Goal: Information Seeking & Learning: Learn about a topic

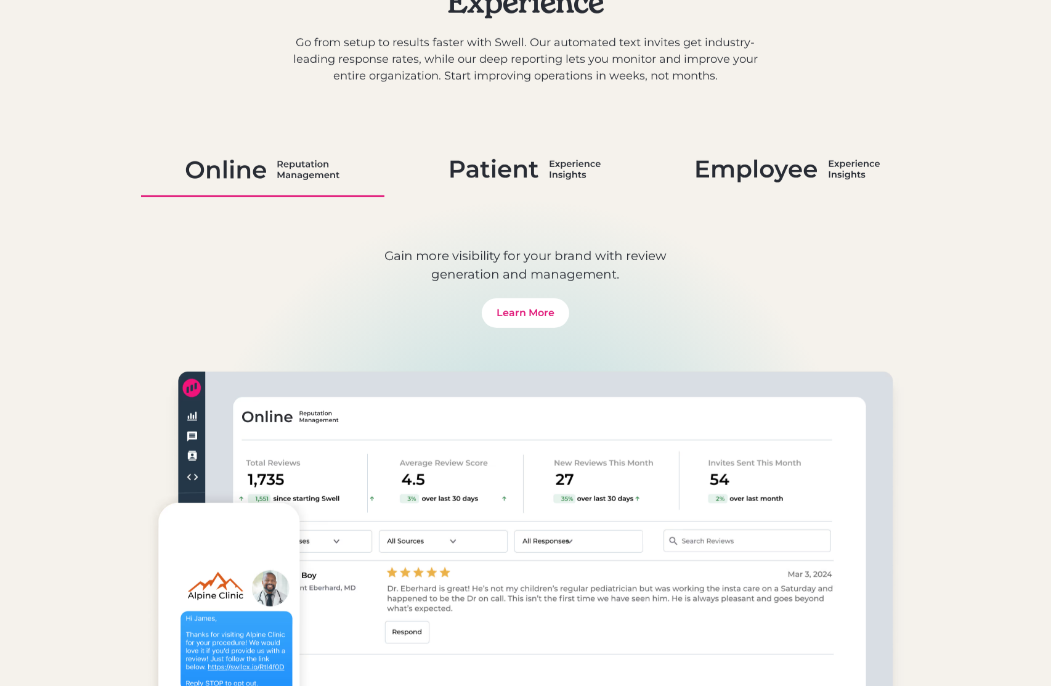
scroll to position [747, 0]
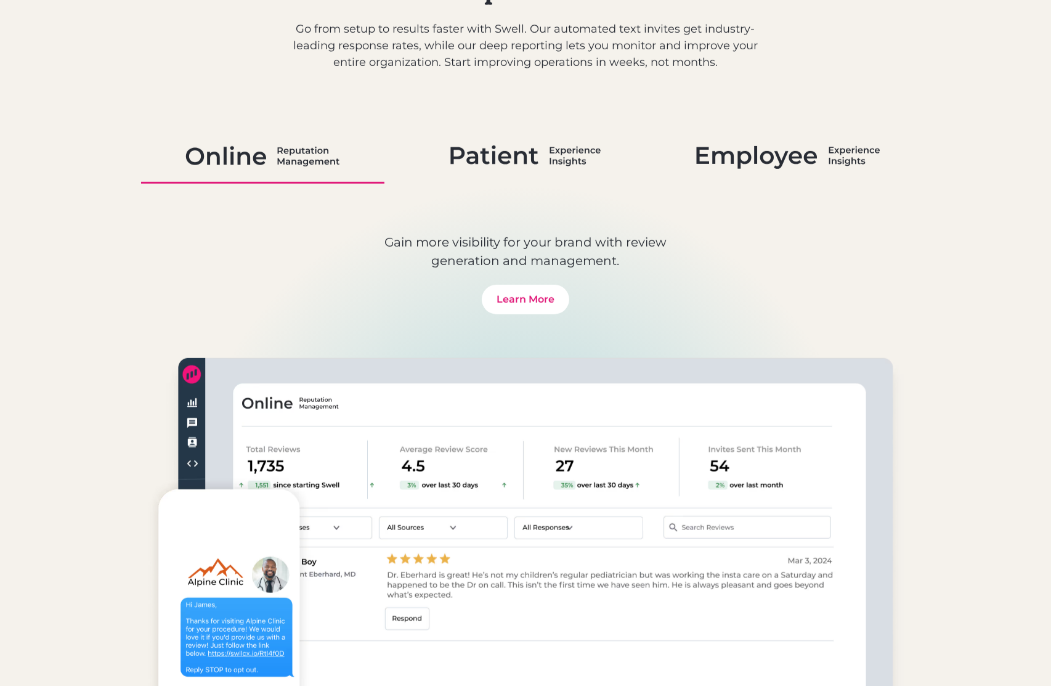
drag, startPoint x: 536, startPoint y: 164, endPoint x: 747, endPoint y: 180, distance: 211.9
click at [535, 164] on img at bounding box center [525, 156] width 151 height 32
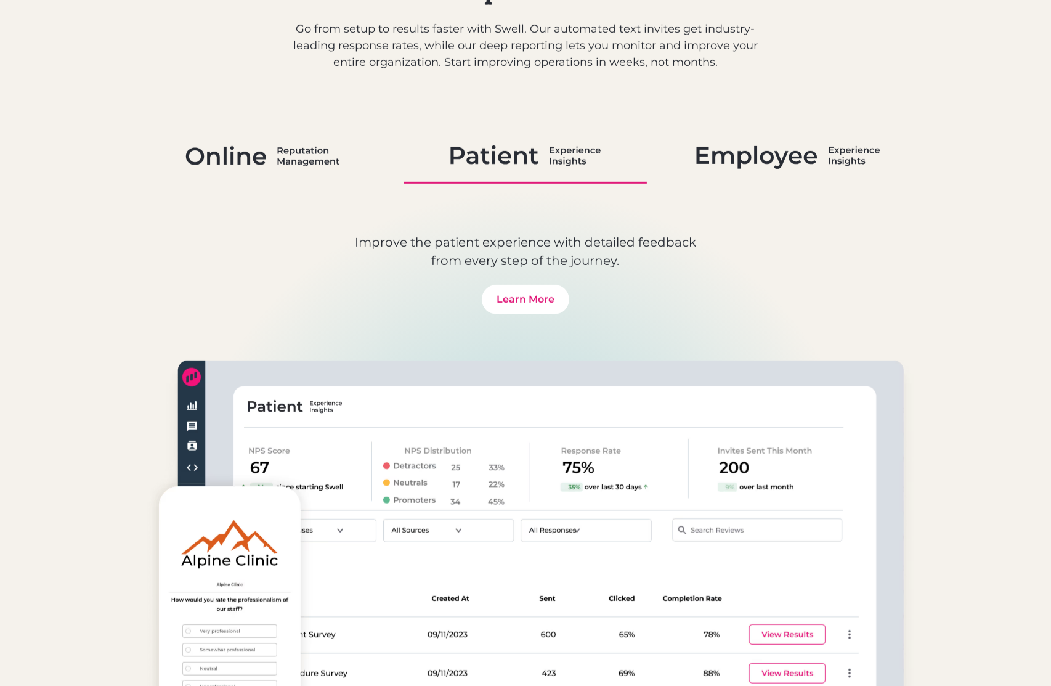
click at [792, 179] on link at bounding box center [787, 157] width 243 height 54
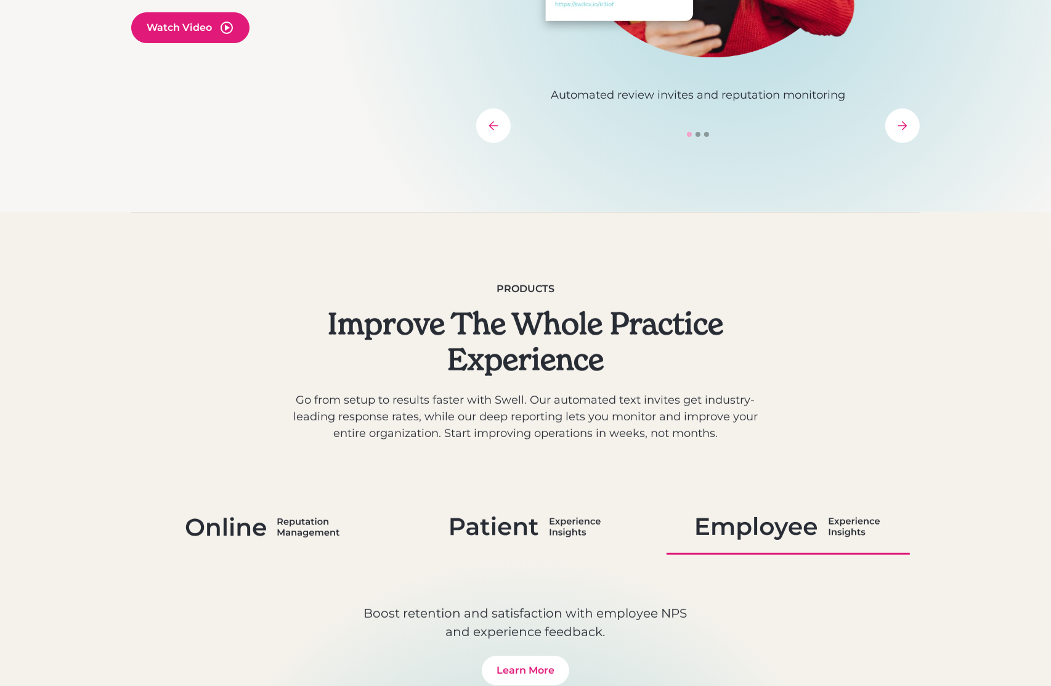
scroll to position [379, 0]
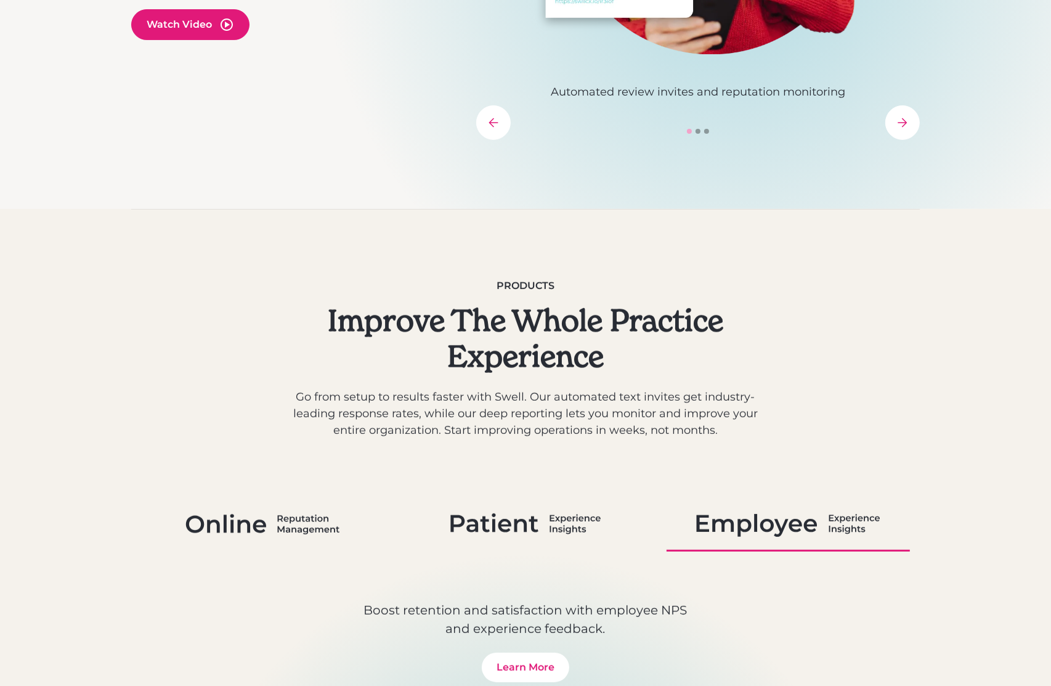
click at [917, 128] on div "next slide" at bounding box center [902, 122] width 34 height 34
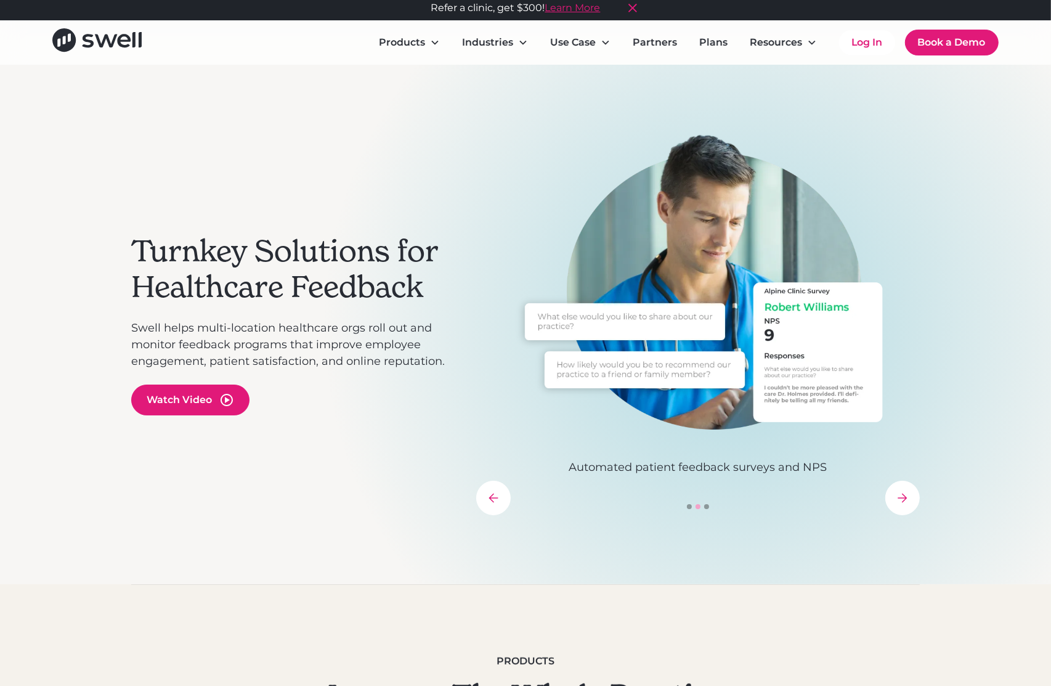
scroll to position [0, 0]
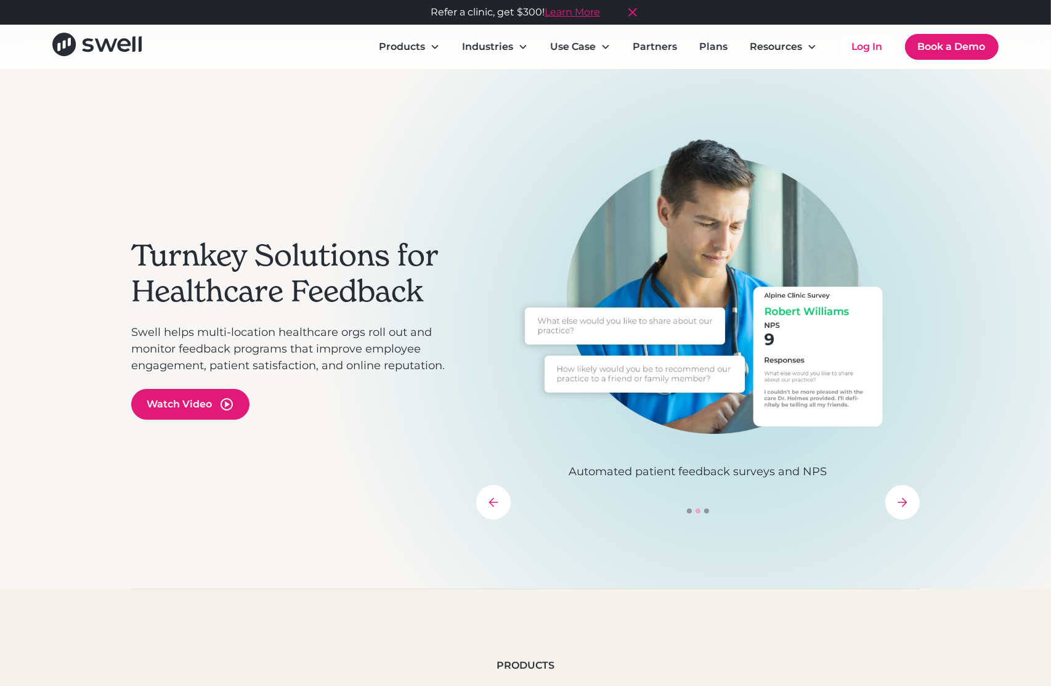
drag, startPoint x: 907, startPoint y: 500, endPoint x: 913, endPoint y: 500, distance: 6.2
click at [907, 500] on div "next slide" at bounding box center [902, 502] width 34 height 34
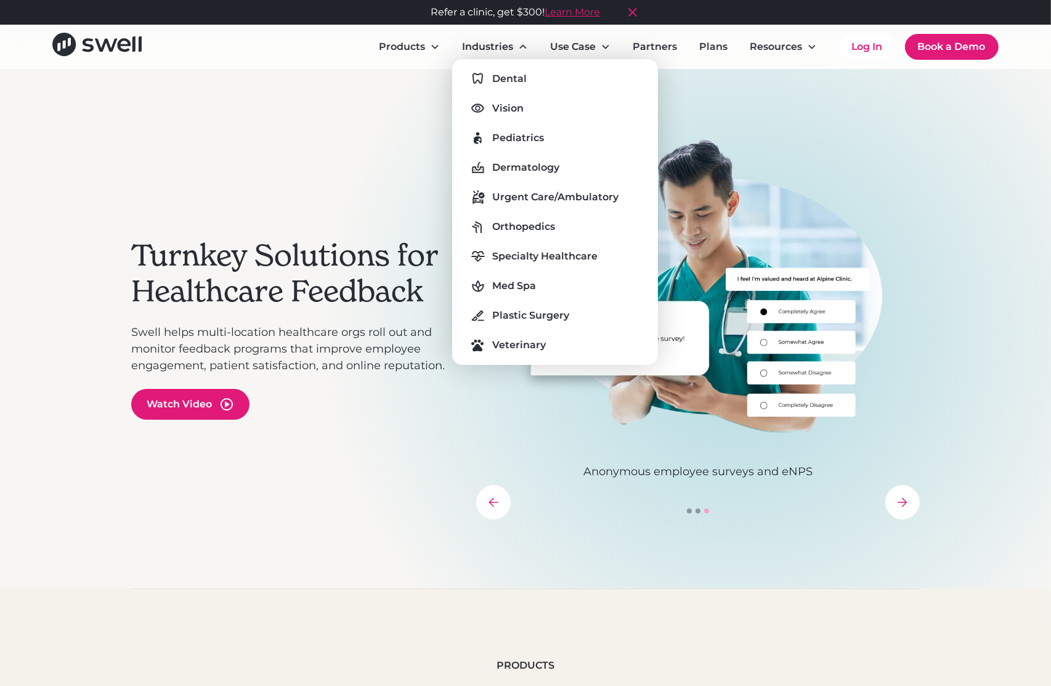
click at [533, 236] on div "Dental Vision Pediatrics Dermatology Urgent Care/Ambulatory Orthopedics Special…" at bounding box center [555, 212] width 186 height 286
click at [533, 230] on div "Orthopedics" at bounding box center [523, 226] width 63 height 15
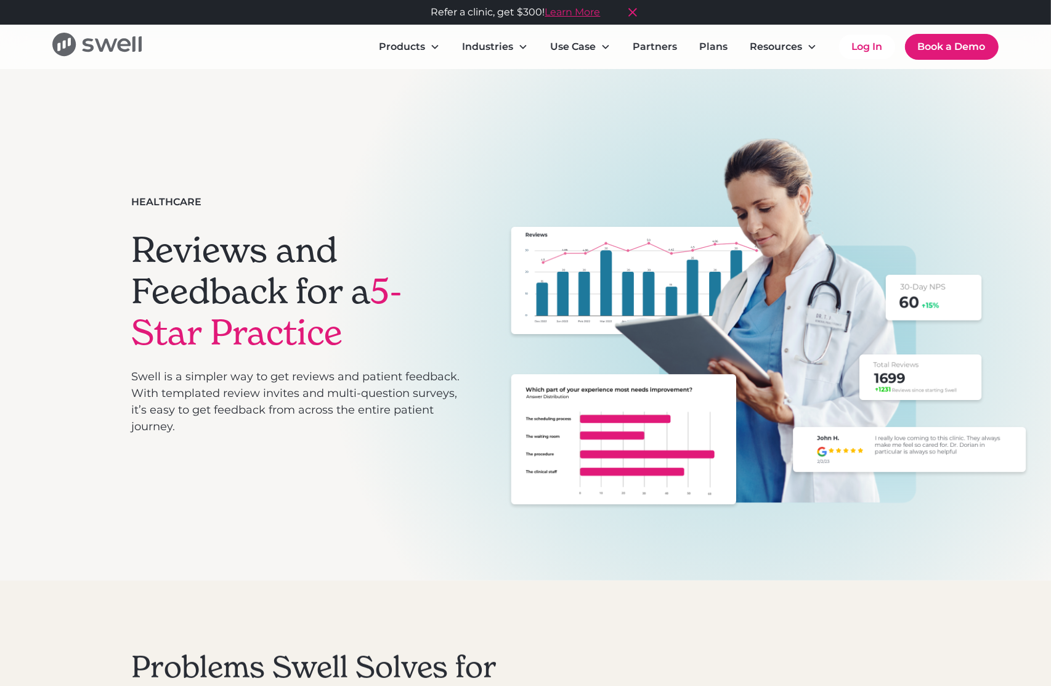
click at [134, 49] on icon "home" at bounding box center [133, 43] width 3 height 15
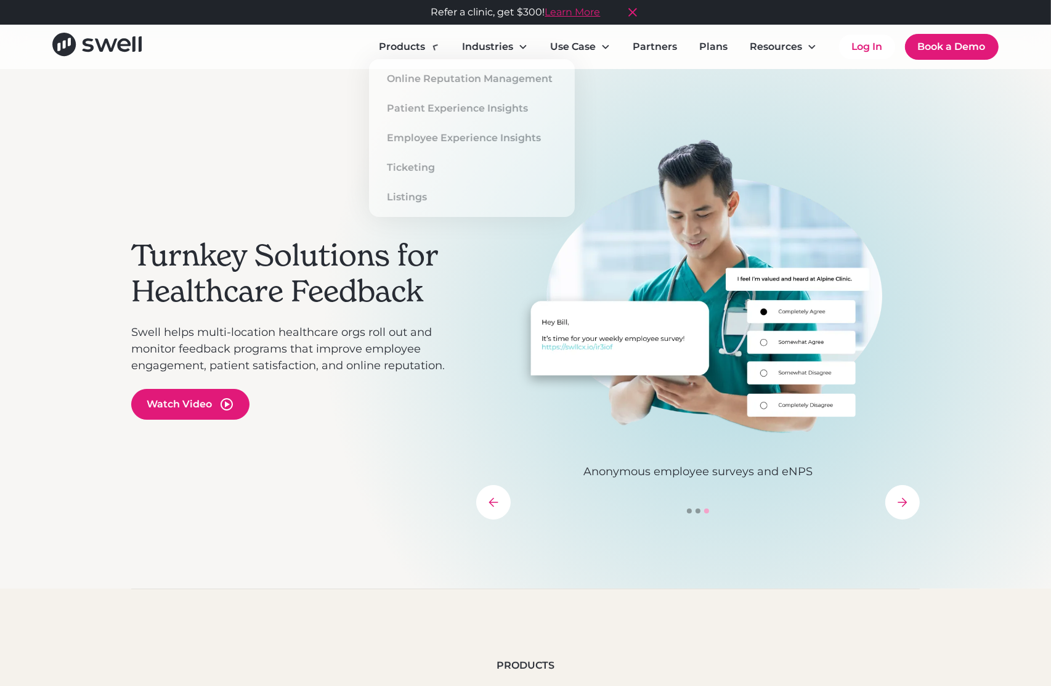
click at [294, 98] on div "Turnkey Solutions for Healthcare Feedback Swell helps multi-location healthcare…" at bounding box center [525, 328] width 788 height 519
